Goal: Complete application form

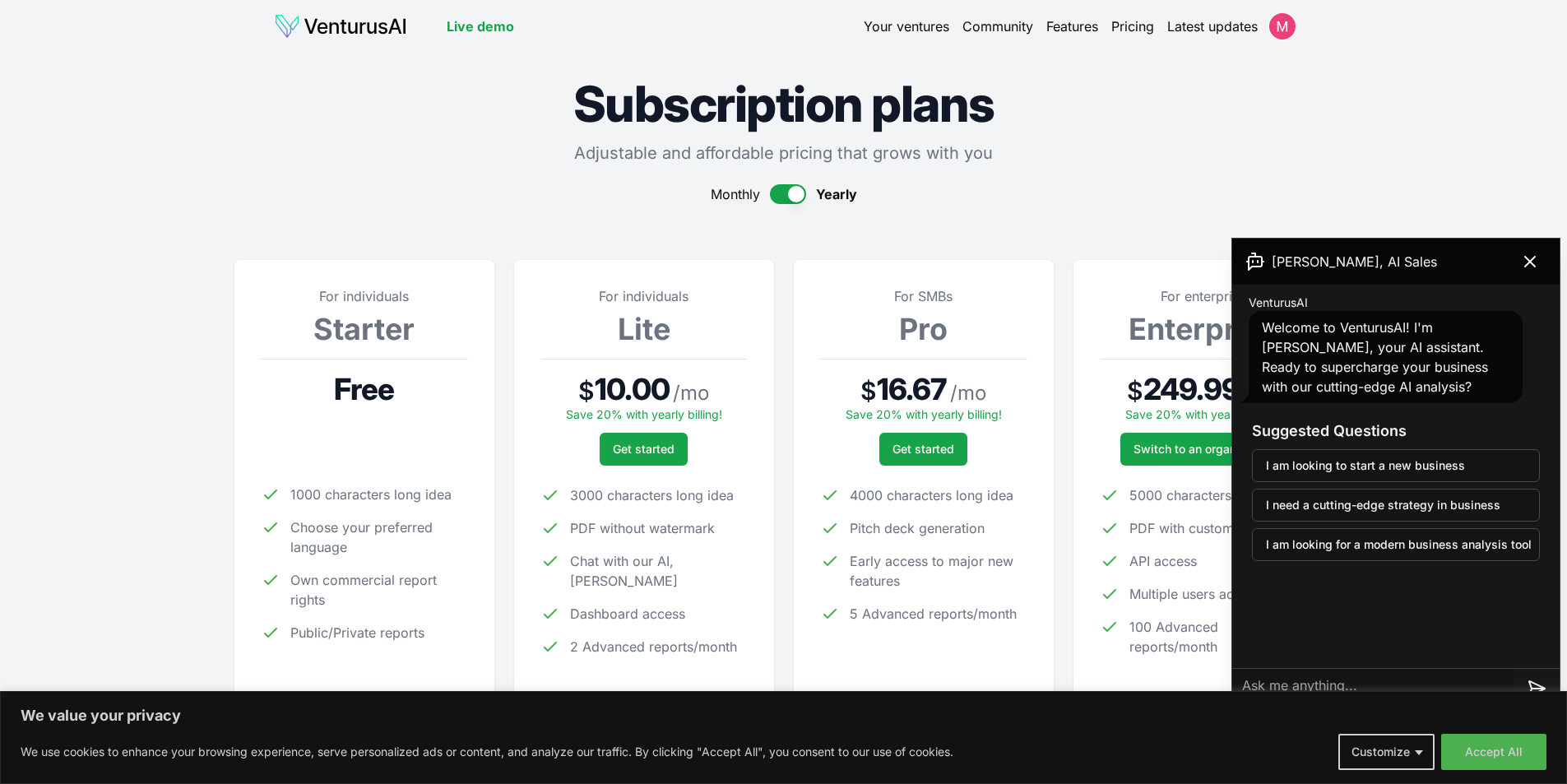
click at [369, 25] on img at bounding box center [340, 26] width 133 height 26
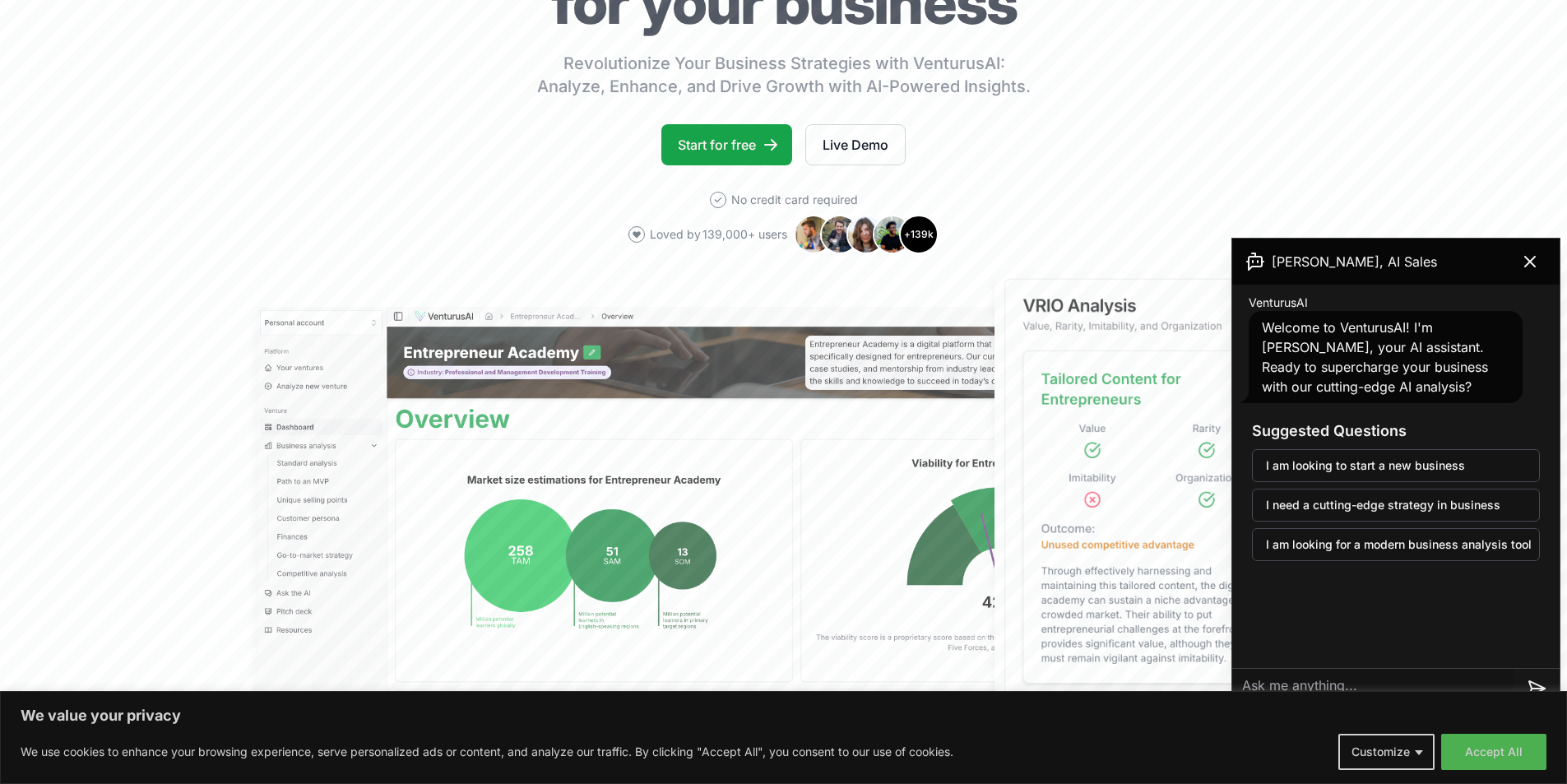
scroll to position [247, 0]
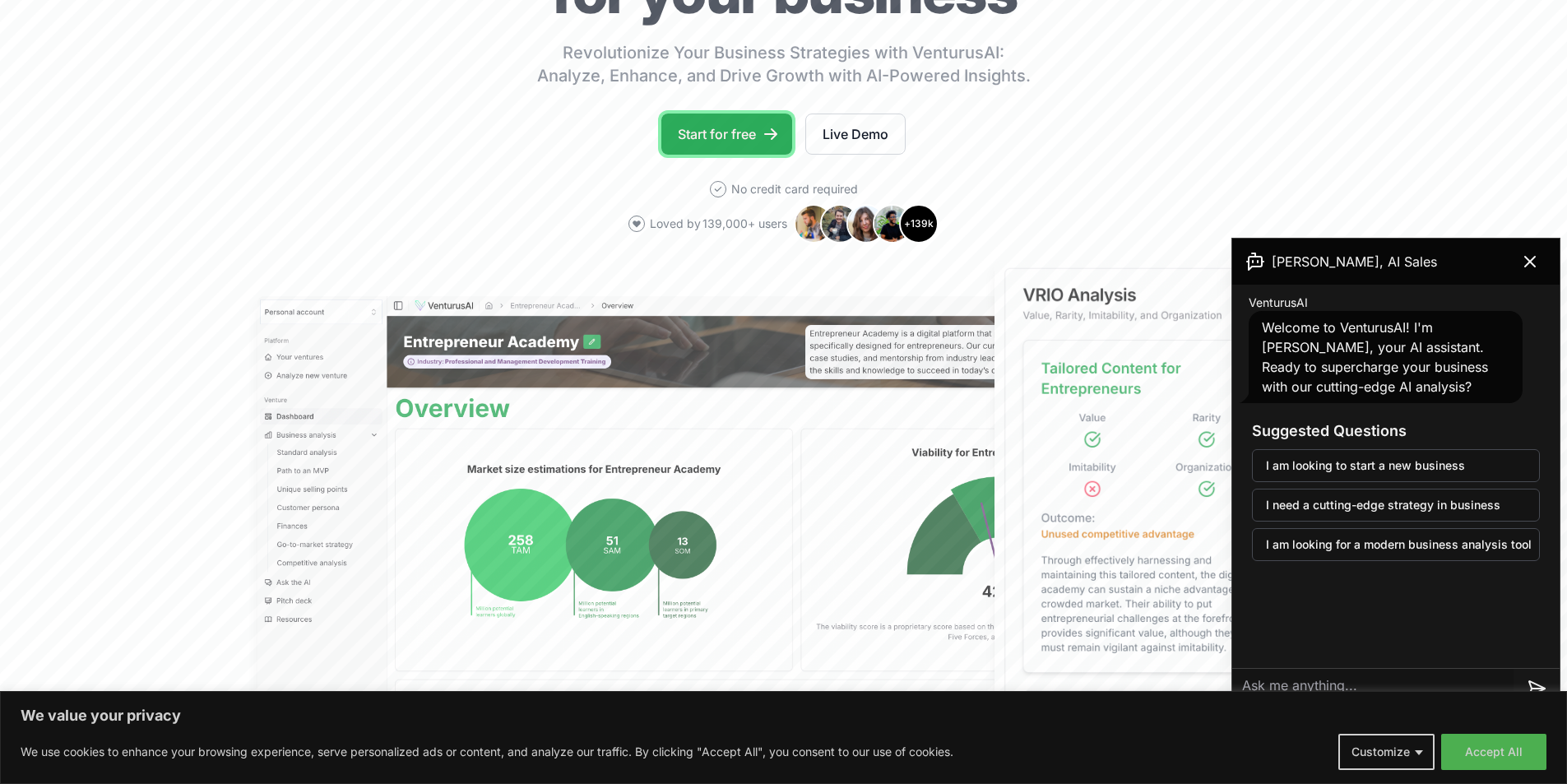
click at [708, 144] on link "Start for free" at bounding box center [727, 134] width 131 height 41
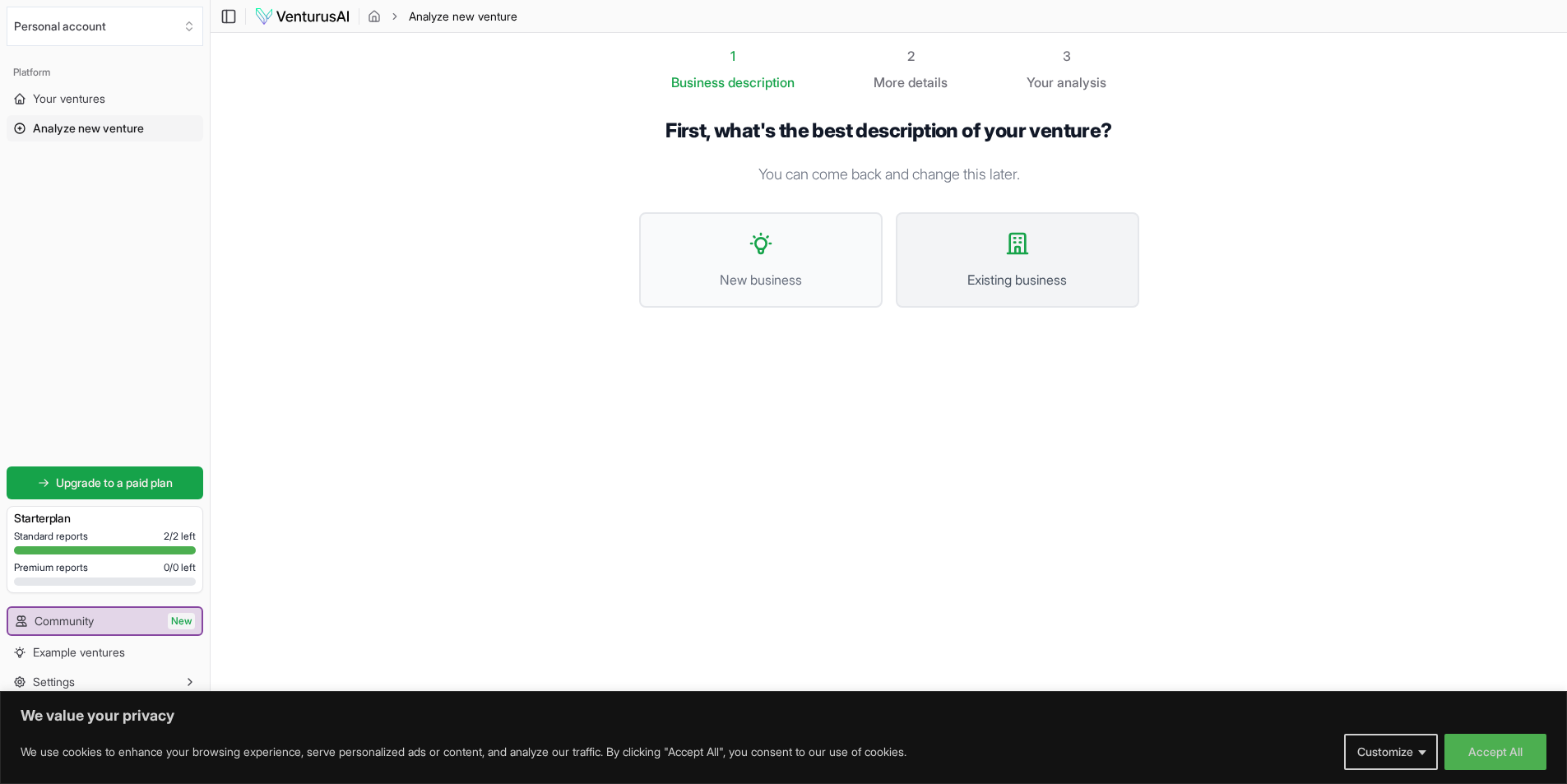
click at [1002, 261] on button "Existing business" at bounding box center [1018, 259] width 244 height 95
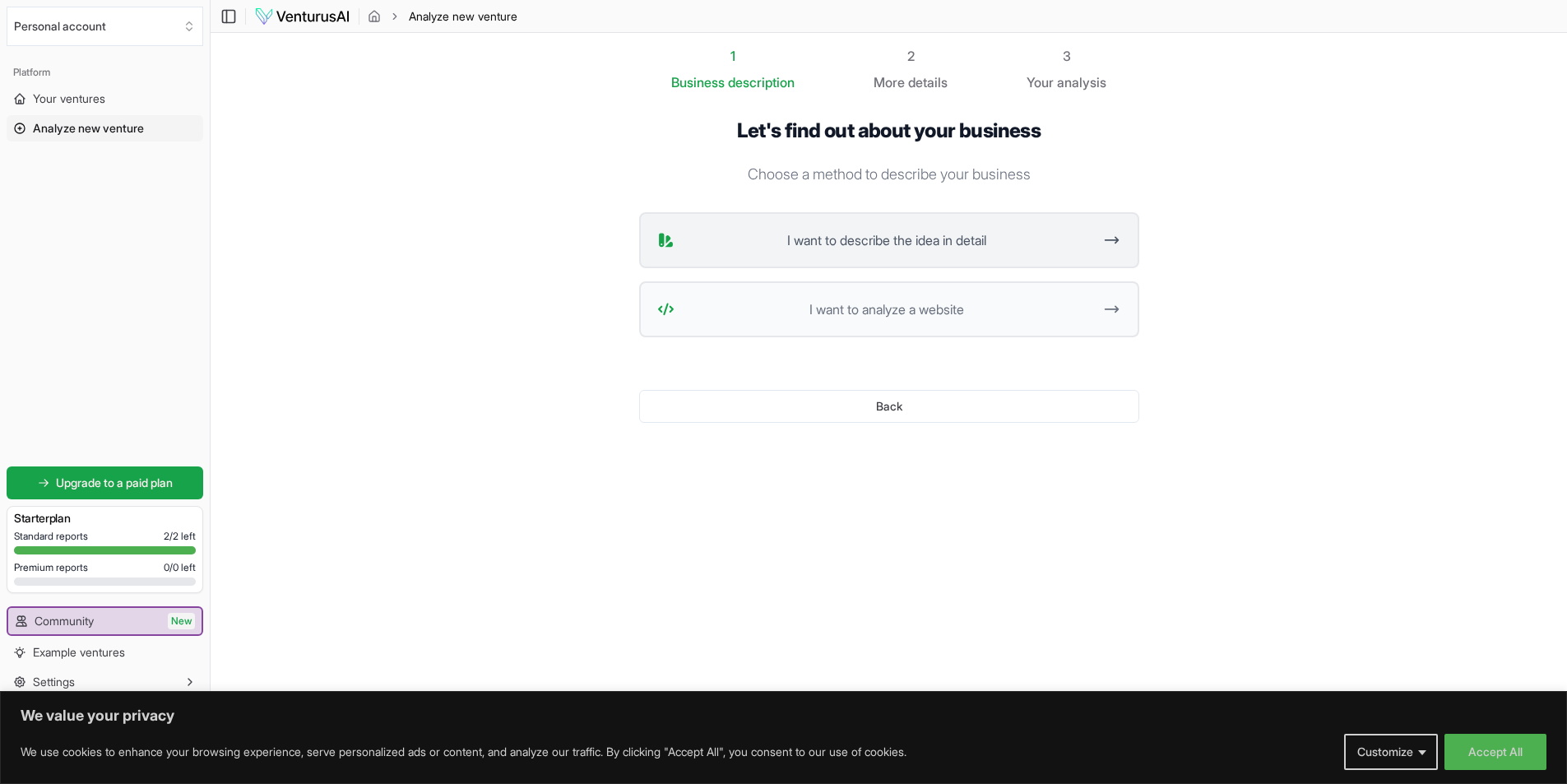
click at [937, 254] on button "I want to describe the idea in detail" at bounding box center [889, 240] width 500 height 56
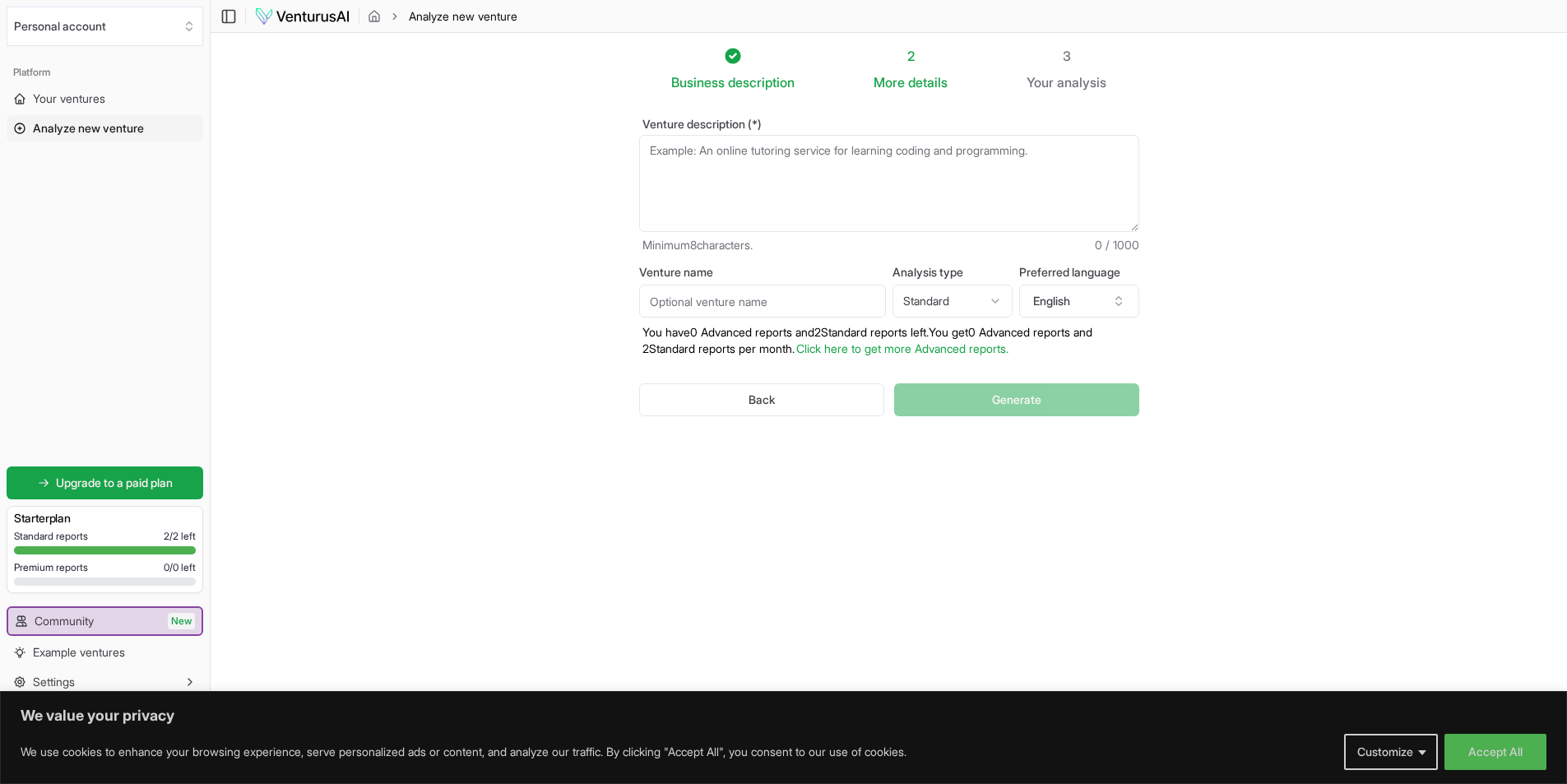
click at [714, 307] on input "Venture name" at bounding box center [762, 301] width 247 height 33
click at [1081, 302] on button "English" at bounding box center [1079, 301] width 120 height 33
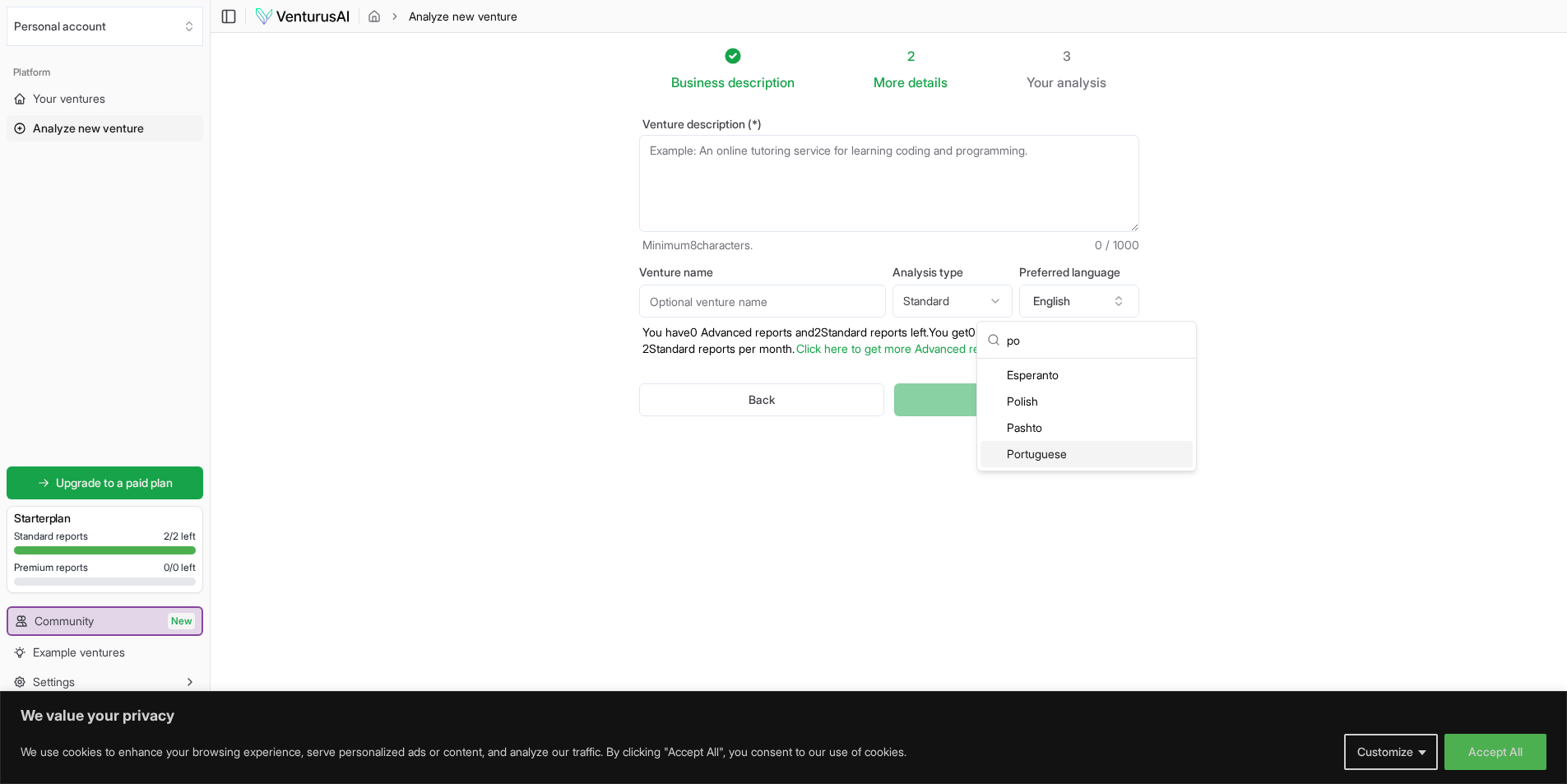
type input "po"
click at [1049, 456] on div "Portuguese" at bounding box center [1087, 454] width 212 height 26
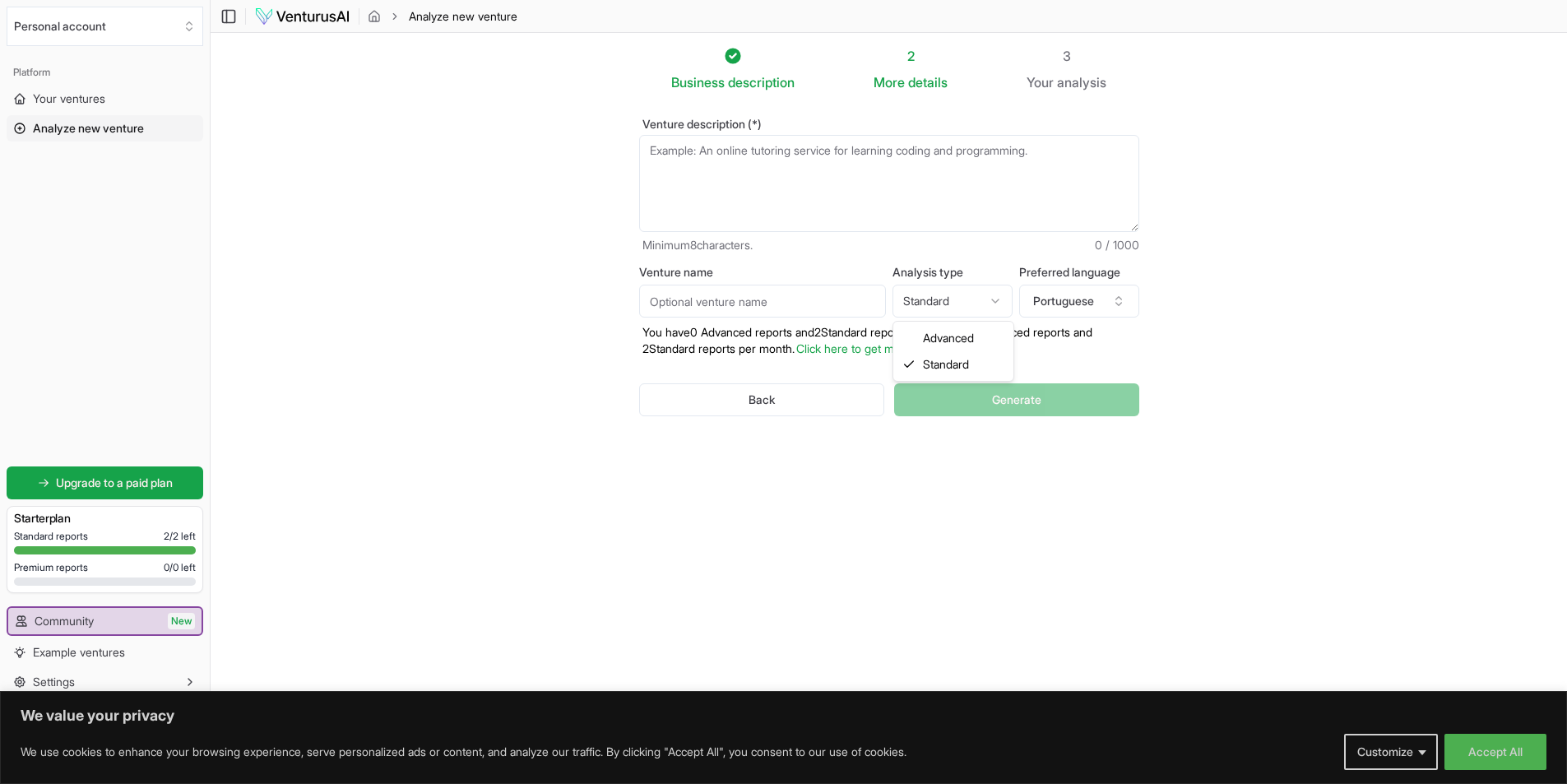
click at [974, 303] on html "We value your privacy We use cookies to enhance your browsing experience, serve…" at bounding box center [784, 392] width 1567 height 784
click at [744, 301] on html "We value your privacy We use cookies to enhance your browsing experience, serve…" at bounding box center [784, 392] width 1567 height 784
click at [744, 299] on input "Venture name" at bounding box center [762, 301] width 247 height 33
type input "Repareli"
